Goal: Feedback & Contribution: Contribute content

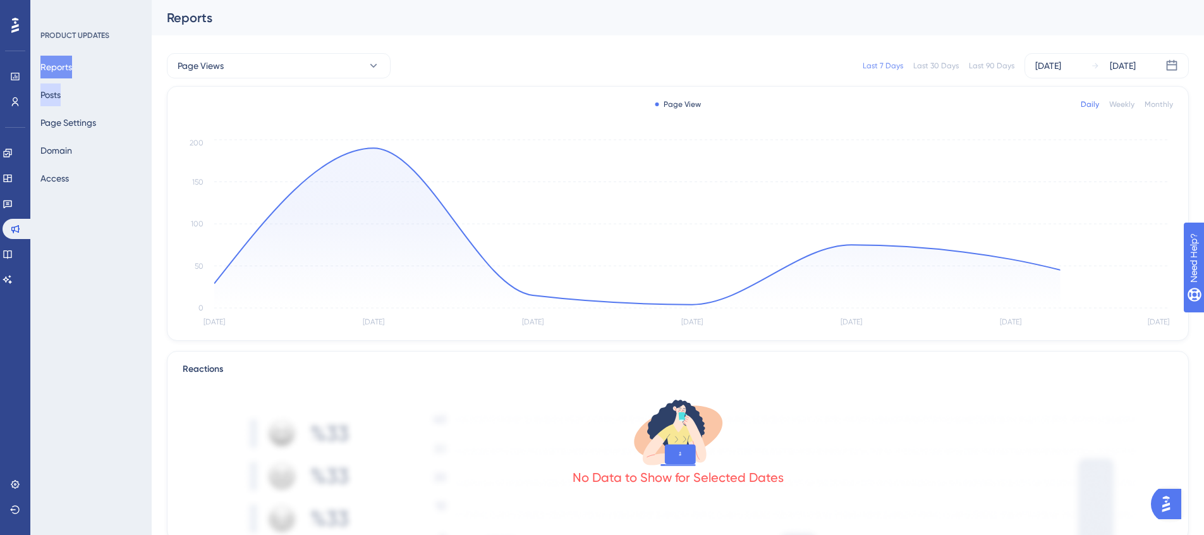
click at [61, 98] on button "Posts" at bounding box center [50, 94] width 20 height 23
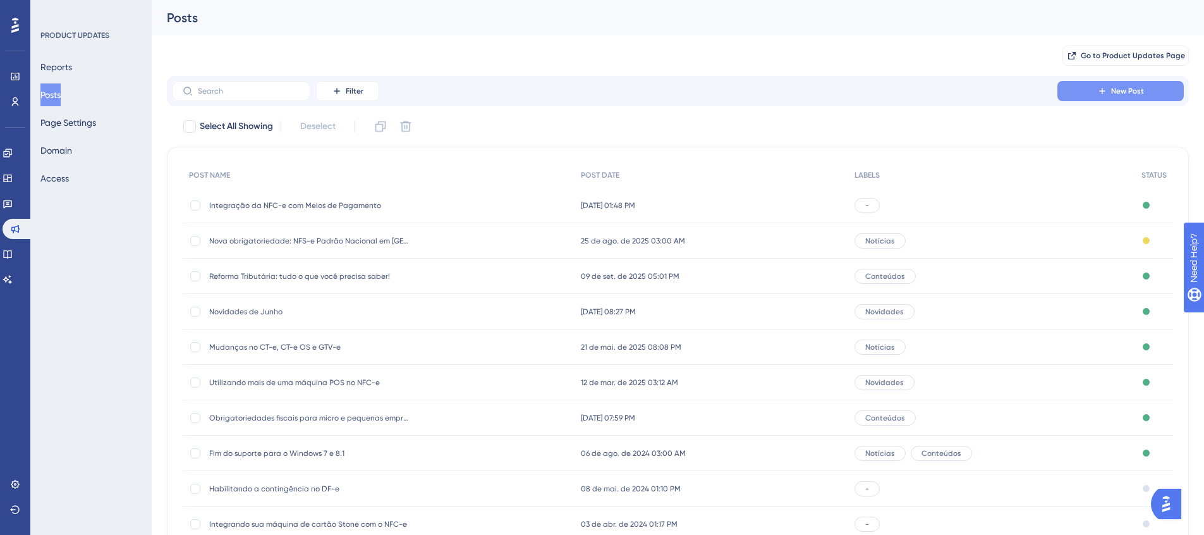
click at [1126, 91] on span "New Post" at bounding box center [1127, 91] width 33 height 10
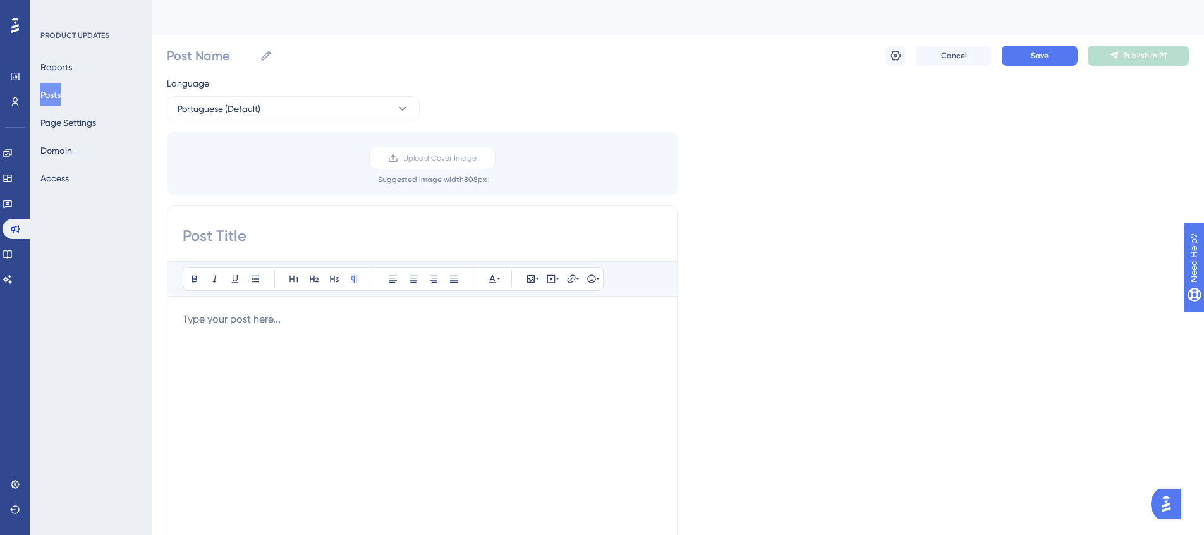
click at [269, 177] on div "Upload Cover Image Suggested image width 808 px" at bounding box center [432, 166] width 511 height 38
click at [287, 234] on input at bounding box center [422, 236] width 479 height 20
paste input "POS x TEF: Qual a diferença?"
type input "POS x TEF: Qual a diferença?"
click at [447, 159] on span "Upload Cover Image" at bounding box center [439, 158] width 73 height 10
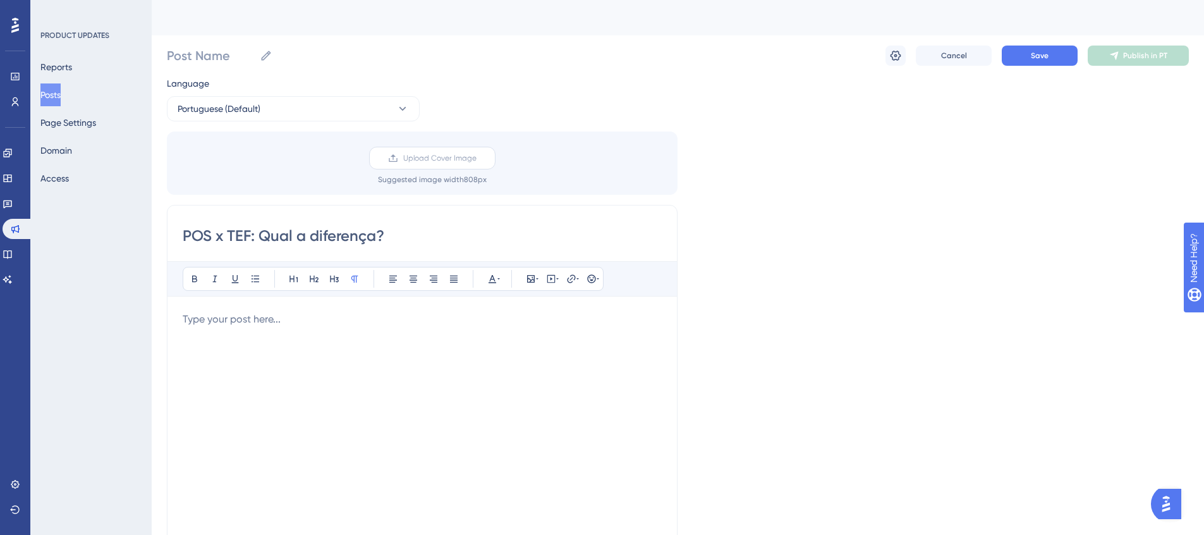
click at [477, 158] on input "Upload Cover Image" at bounding box center [477, 158] width 0 height 0
